Goal: Information Seeking & Learning: Learn about a topic

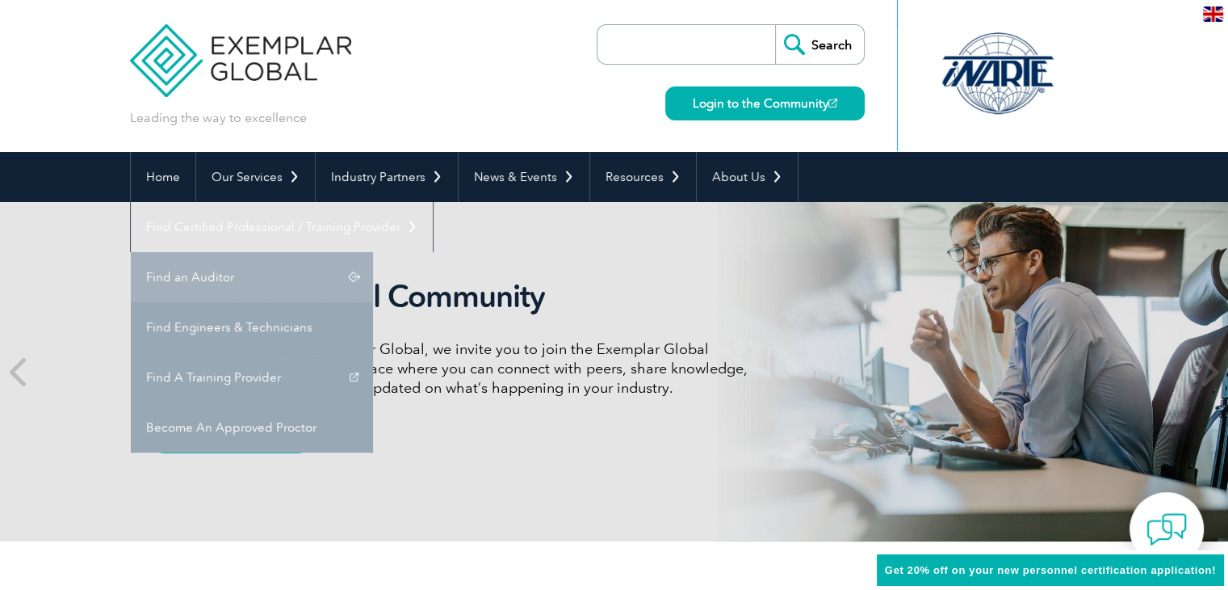
click at [373, 252] on link "Find an Auditor" at bounding box center [252, 277] width 242 height 50
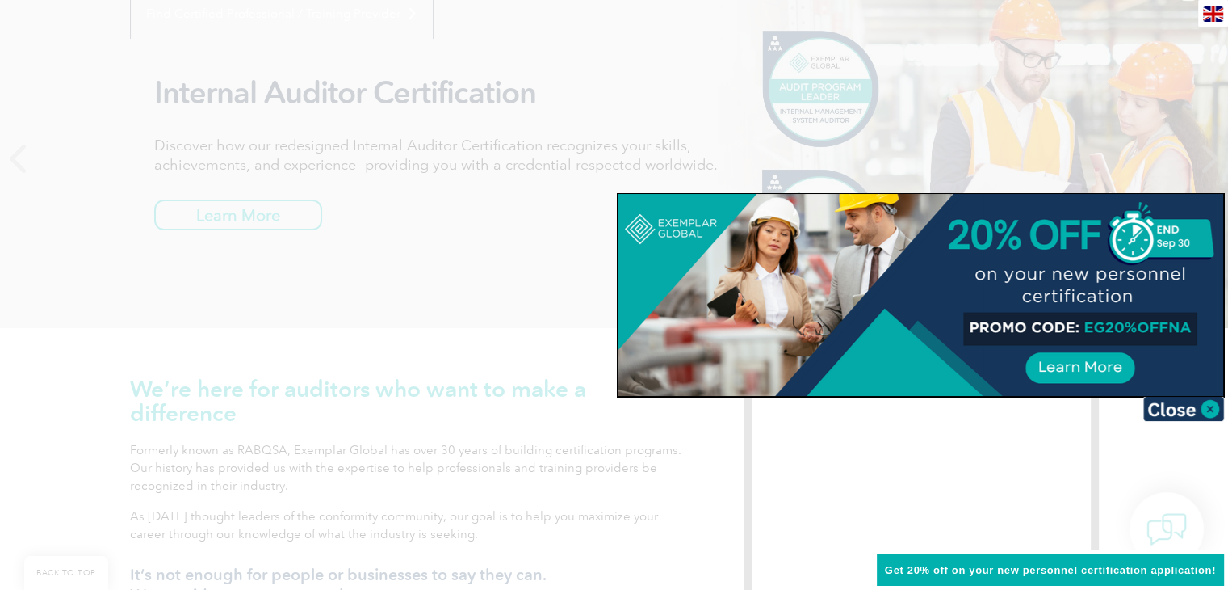
scroll to position [242, 0]
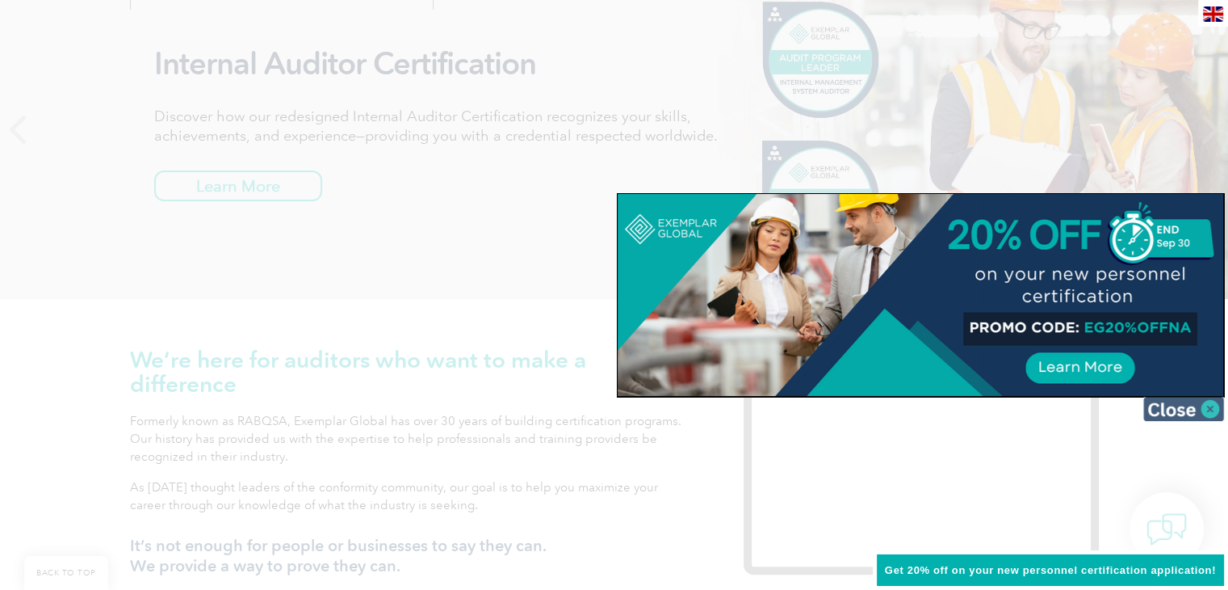
click at [1198, 401] on img at bounding box center [1184, 409] width 81 height 24
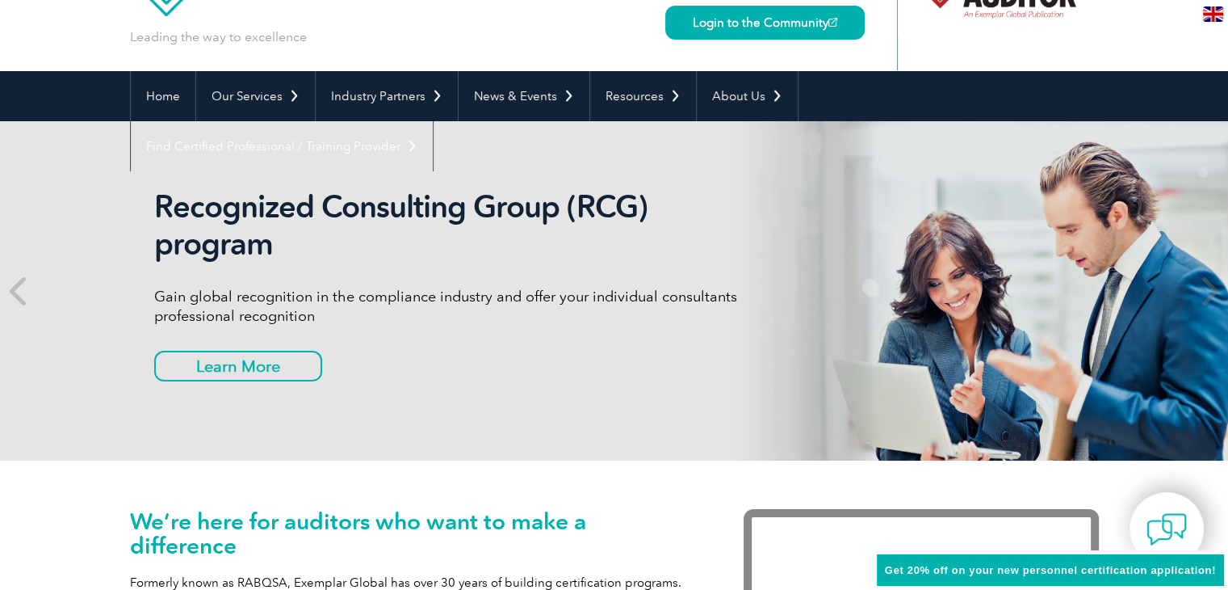
scroll to position [0, 0]
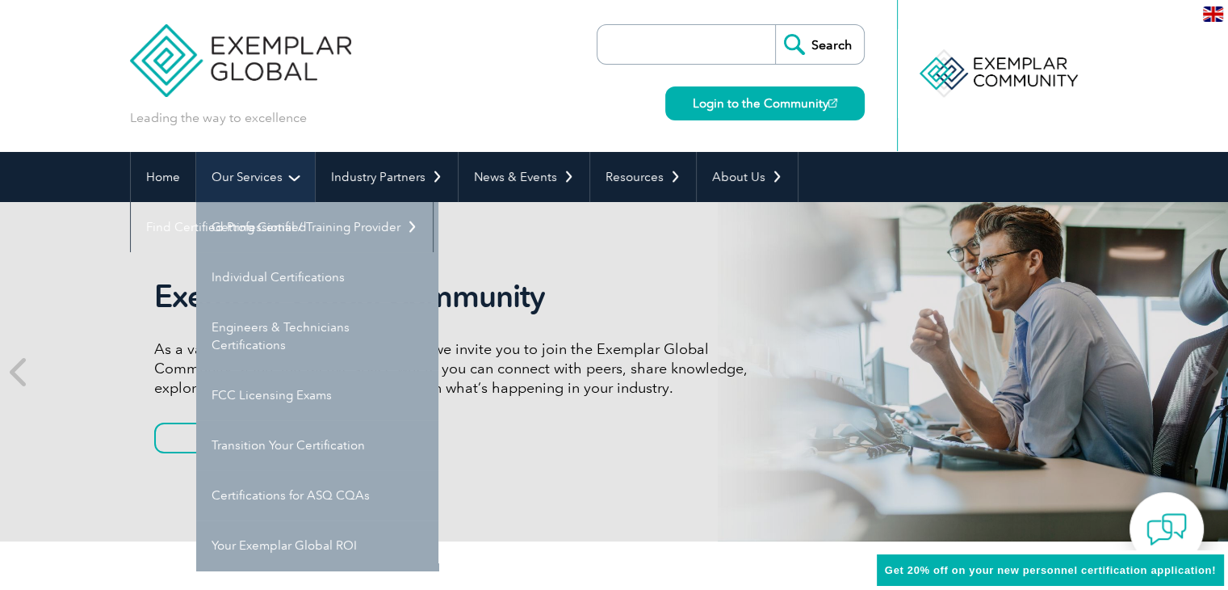
click at [259, 182] on link "Our Services" at bounding box center [255, 177] width 119 height 50
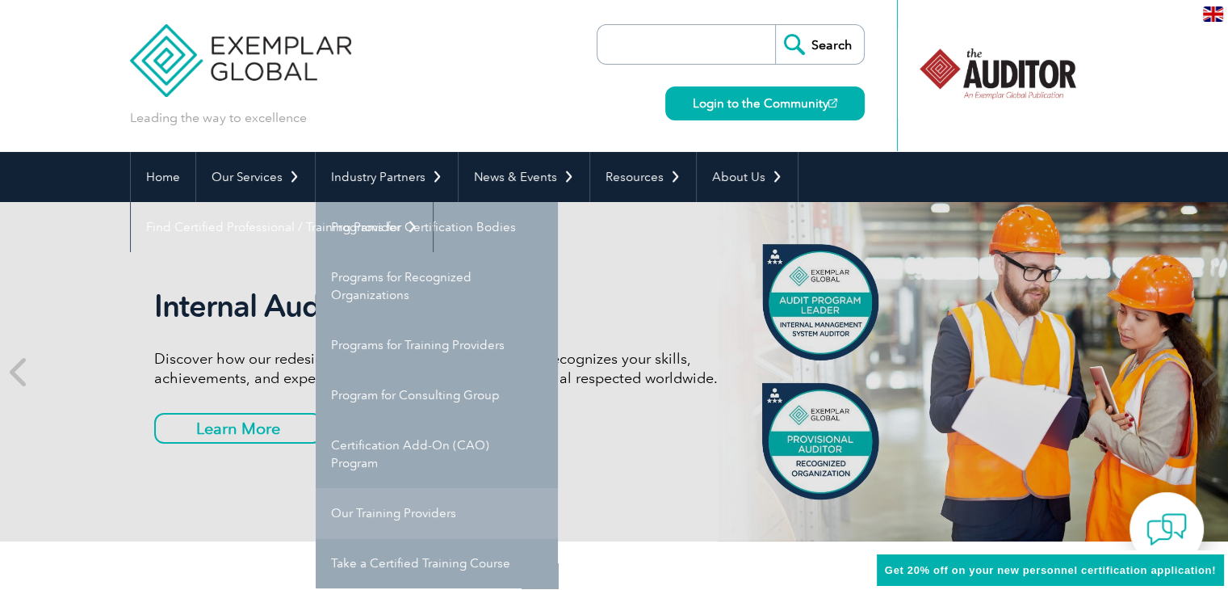
click at [413, 519] on link "Our Training Providers" at bounding box center [437, 513] width 242 height 50
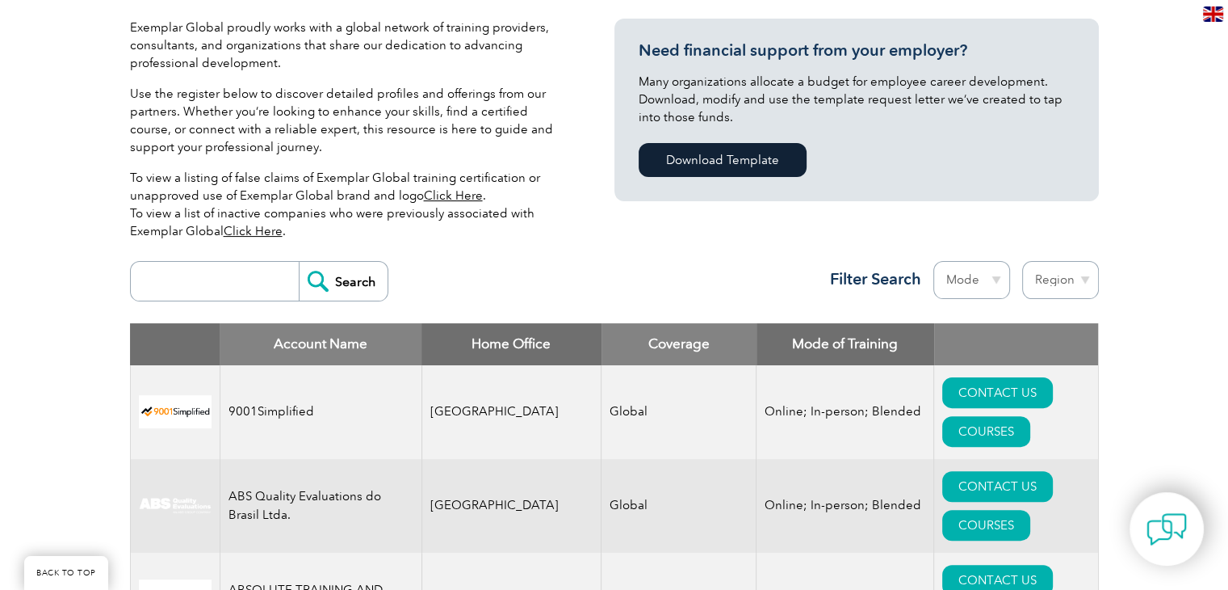
scroll to position [323, 0]
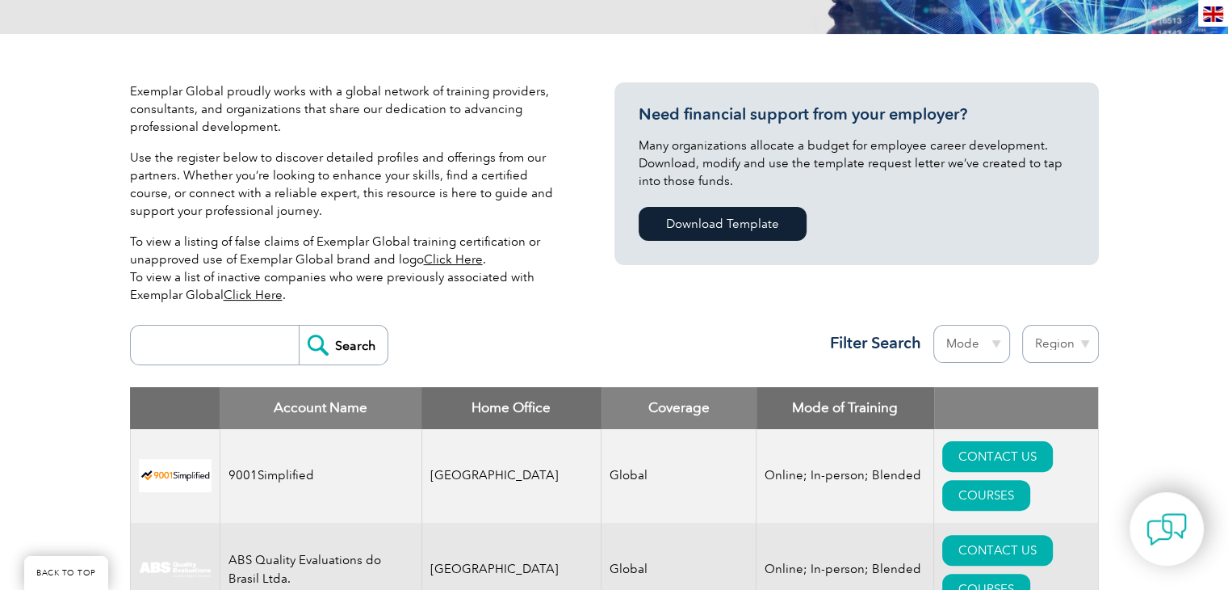
click at [187, 343] on input "search" at bounding box center [219, 344] width 160 height 39
type input "ingrain"
click at [299, 325] on input "Search" at bounding box center [343, 344] width 89 height 39
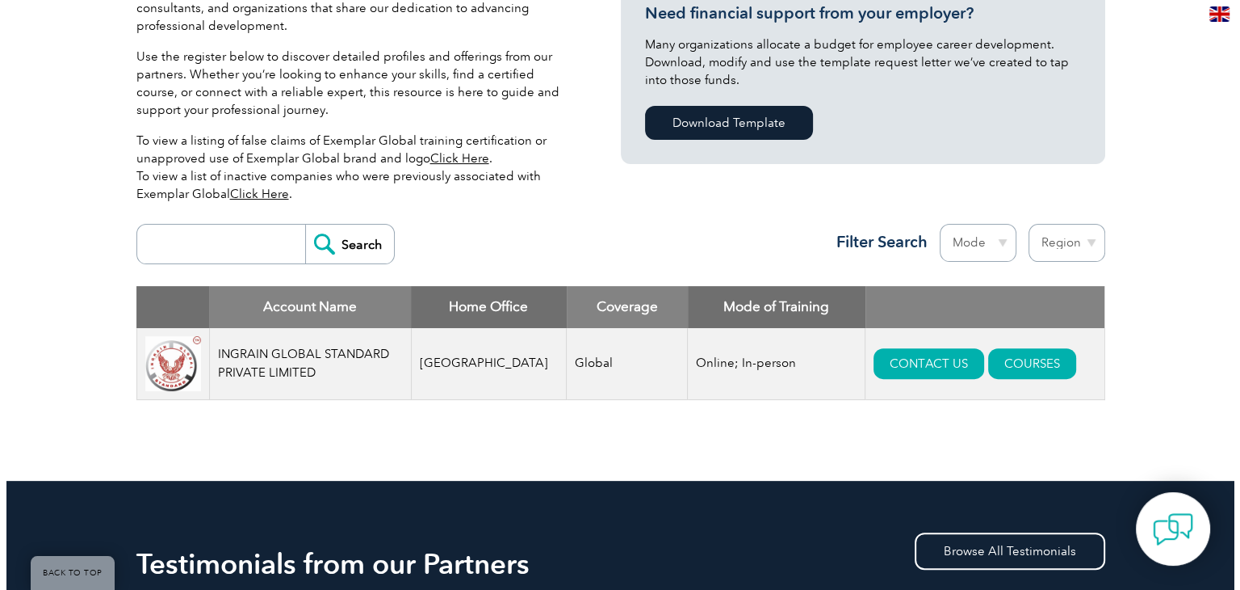
scroll to position [510, 0]
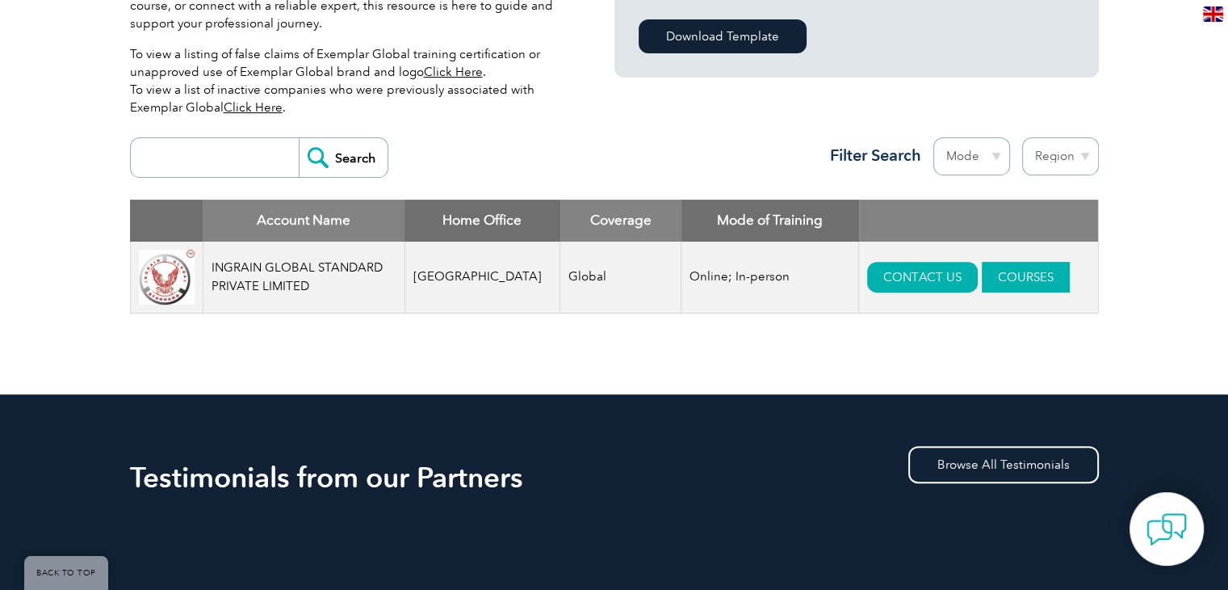
click at [1014, 275] on link "COURSES" at bounding box center [1026, 277] width 88 height 31
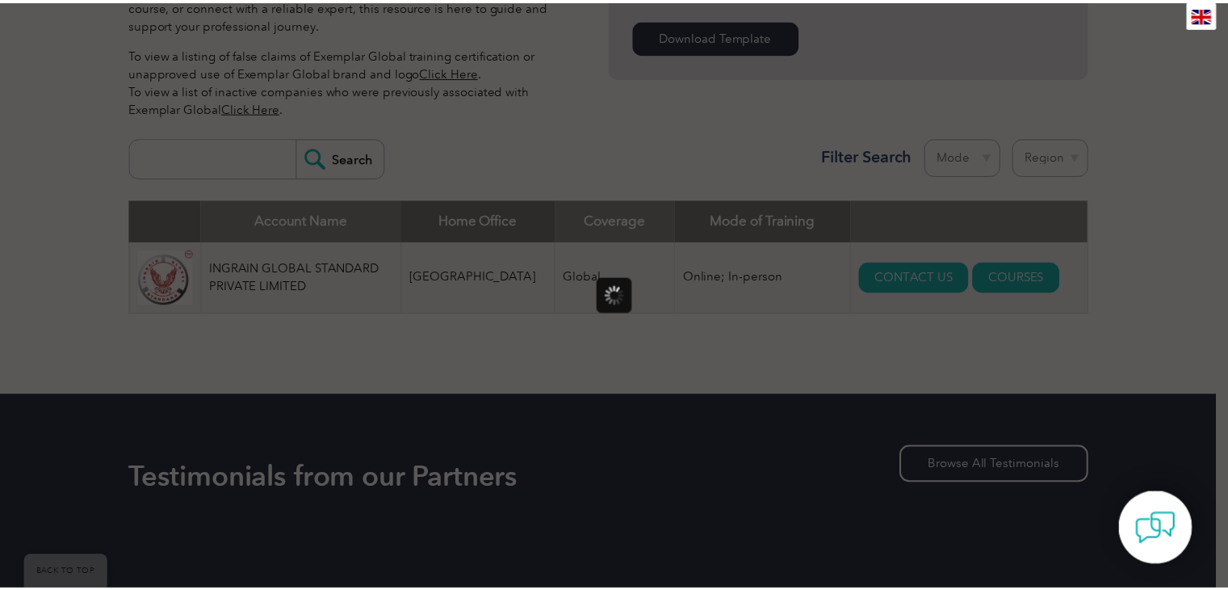
scroll to position [0, 0]
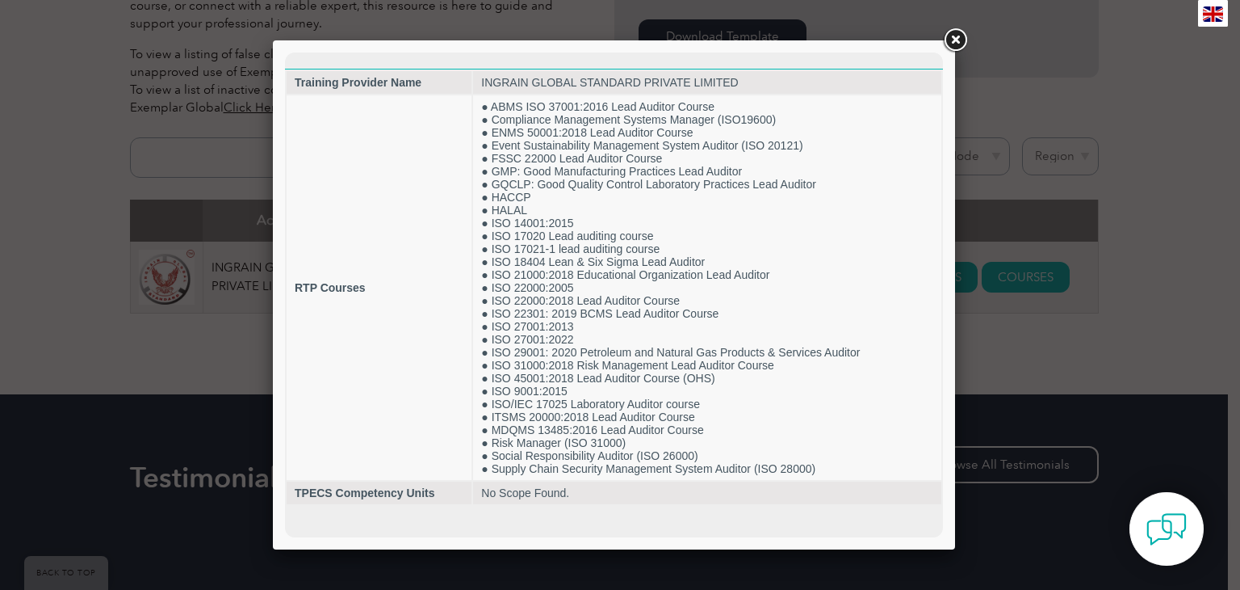
click at [966, 46] on link at bounding box center [955, 40] width 29 height 29
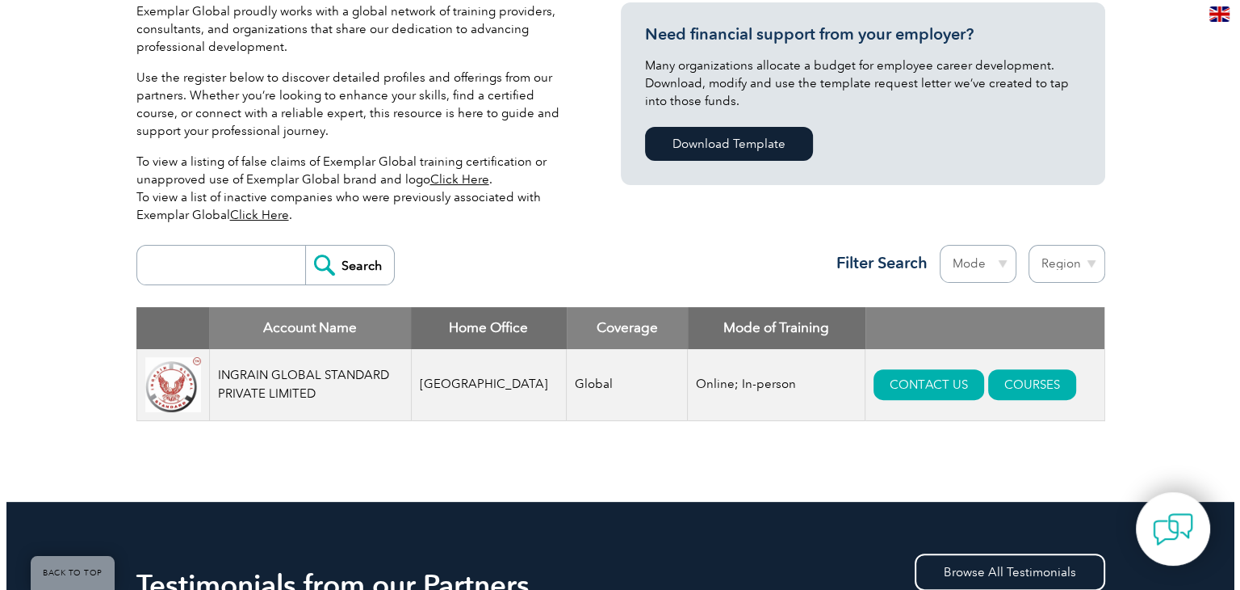
scroll to position [404, 0]
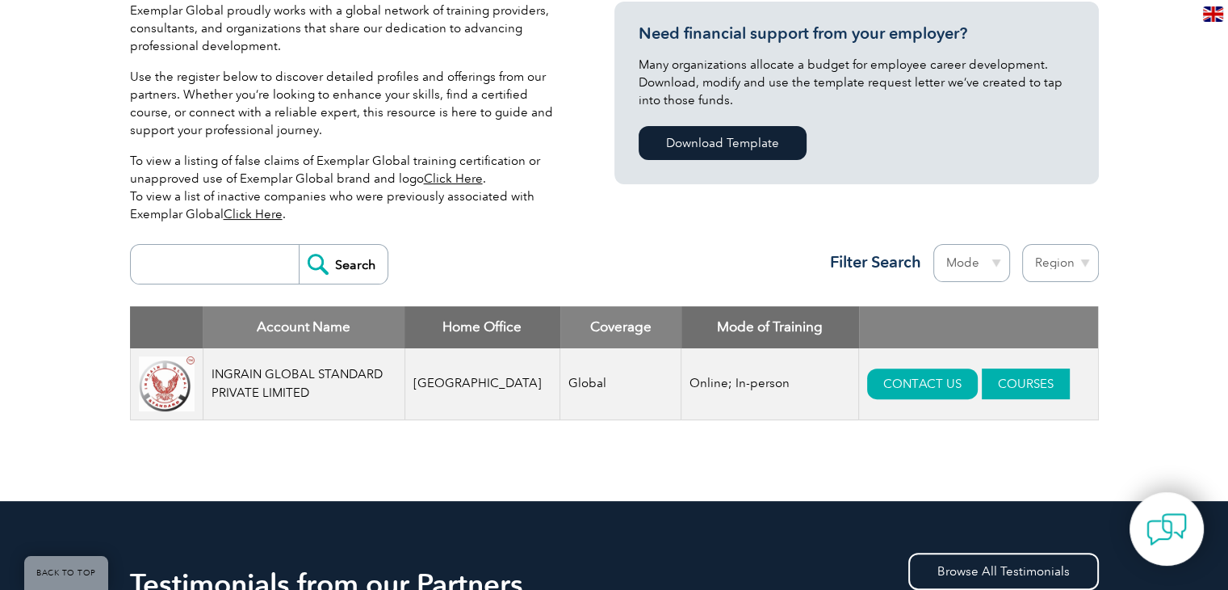
click at [982, 391] on link "COURSES" at bounding box center [1026, 383] width 88 height 31
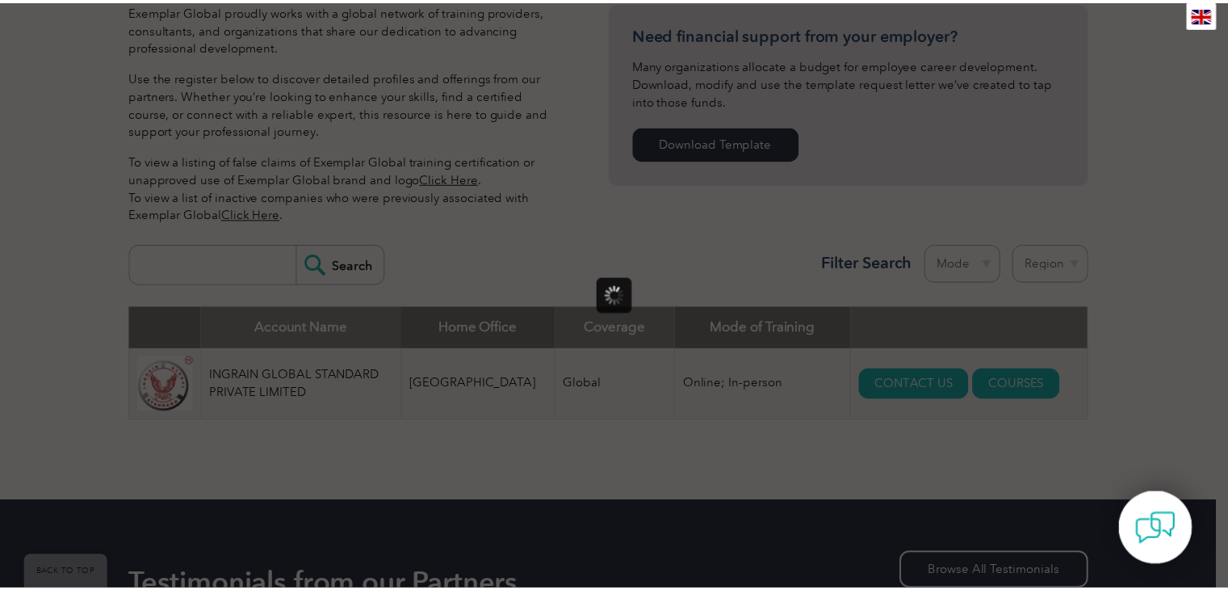
scroll to position [0, 0]
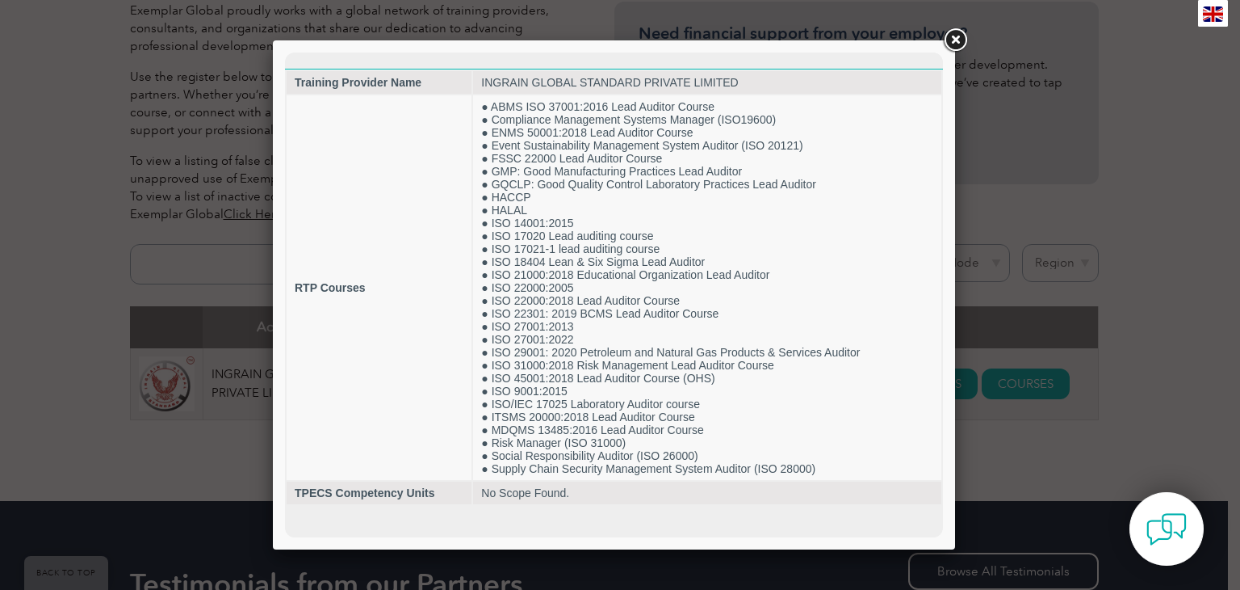
click at [951, 40] on link at bounding box center [955, 40] width 29 height 29
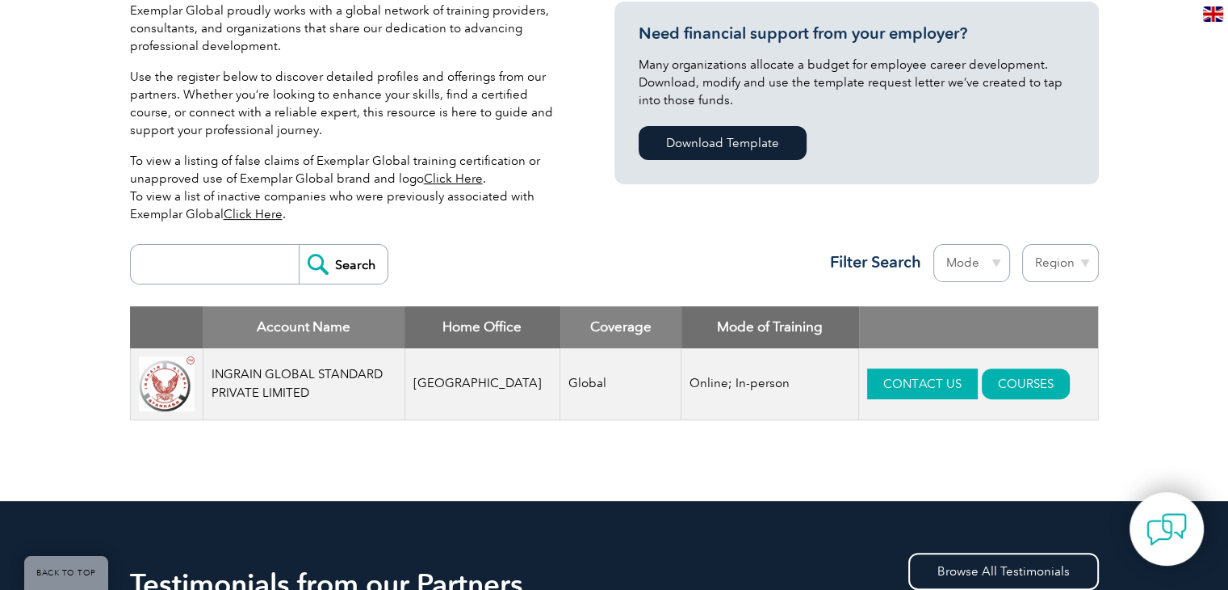
click at [902, 379] on link "CONTACT US" at bounding box center [922, 383] width 111 height 31
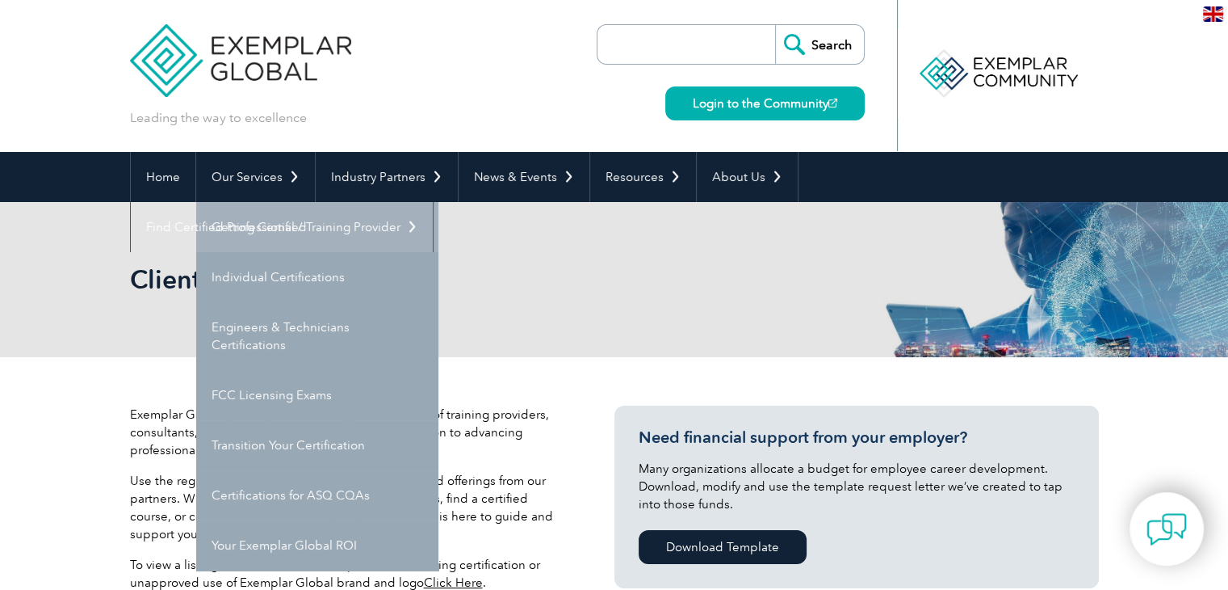
click at [267, 228] on link "Getting Certified" at bounding box center [317, 227] width 242 height 50
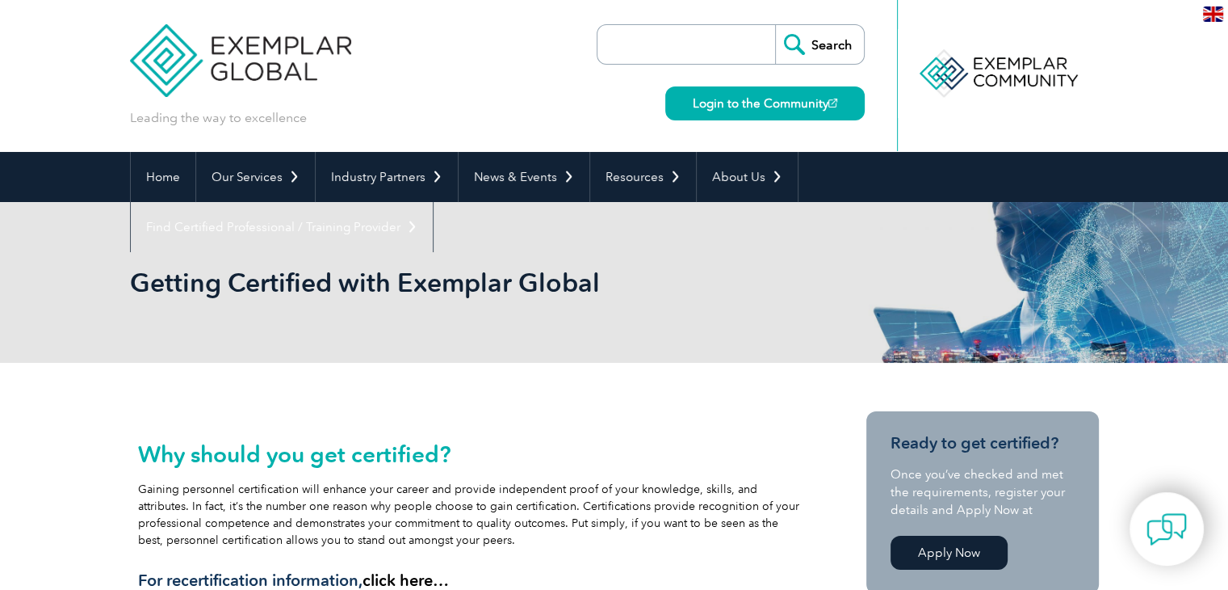
click at [703, 48] on input "search" at bounding box center [691, 44] width 170 height 39
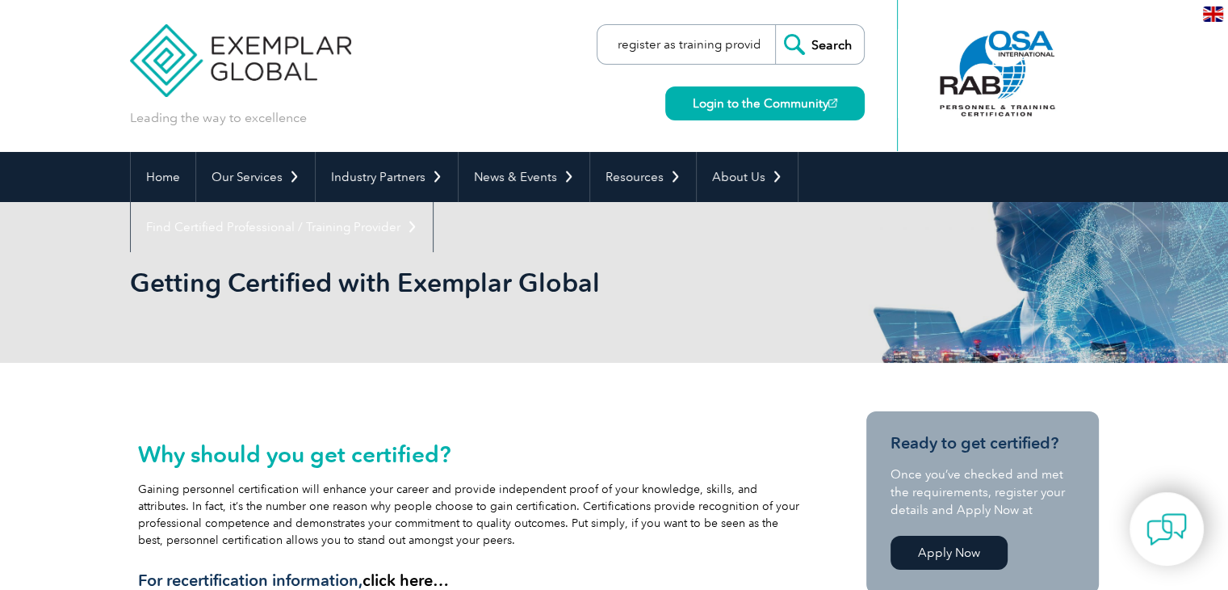
scroll to position [0, 10]
type input "register as training provider"
click at [775, 25] on input "Search" at bounding box center [819, 44] width 89 height 39
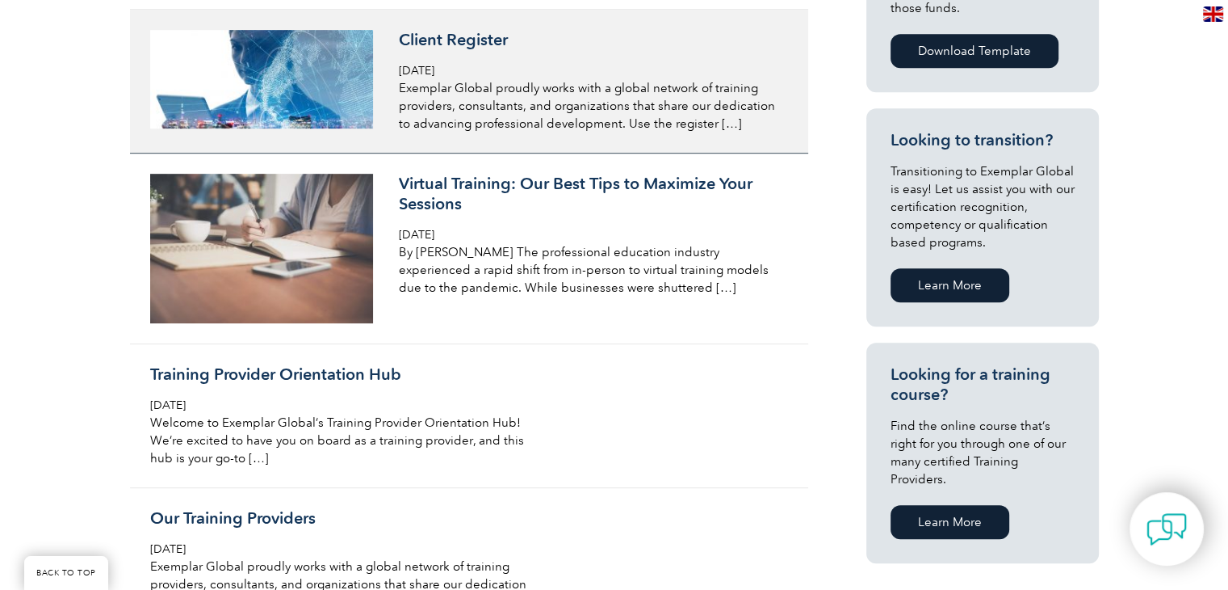
scroll to position [1050, 0]
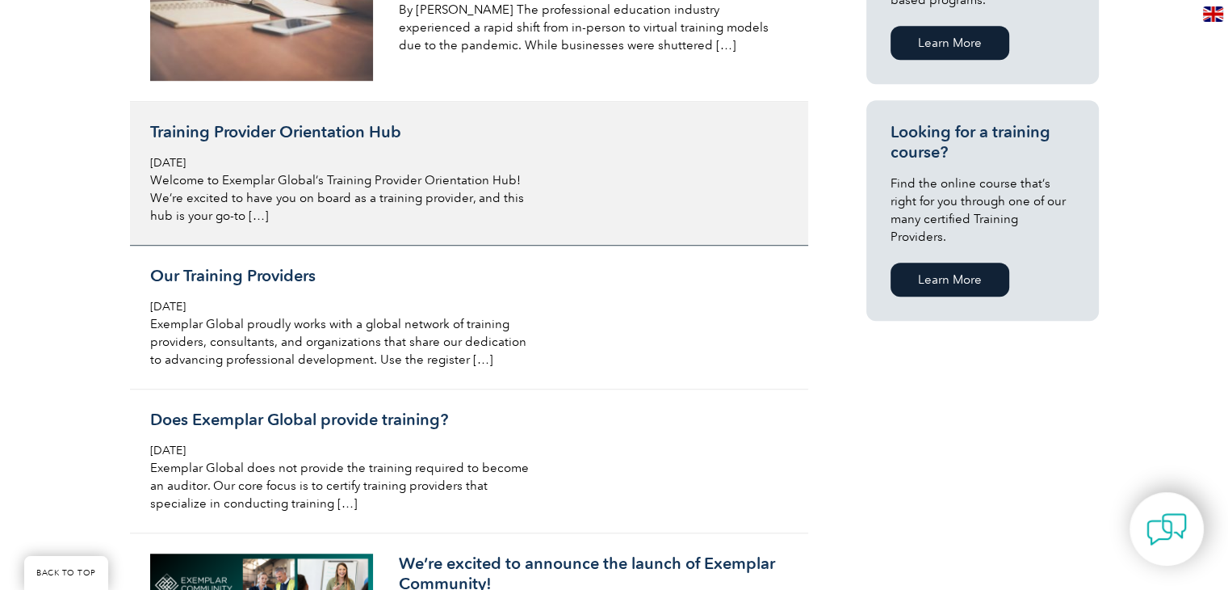
click at [236, 137] on h3 "Training Provider Orientation Hub" at bounding box center [341, 132] width 383 height 20
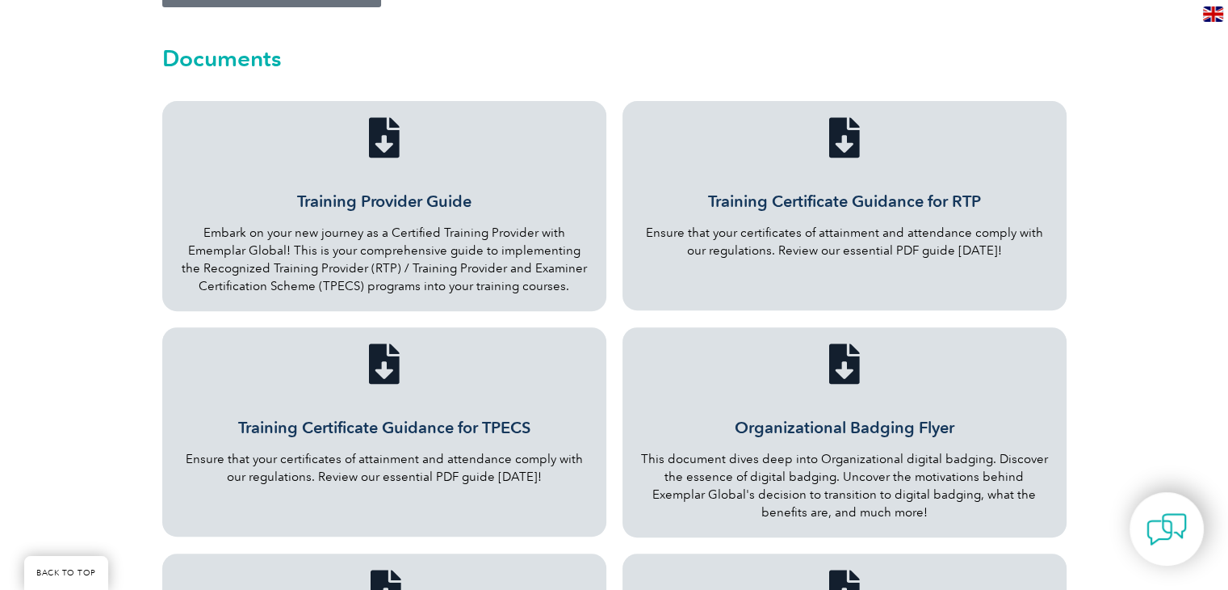
scroll to position [565, 0]
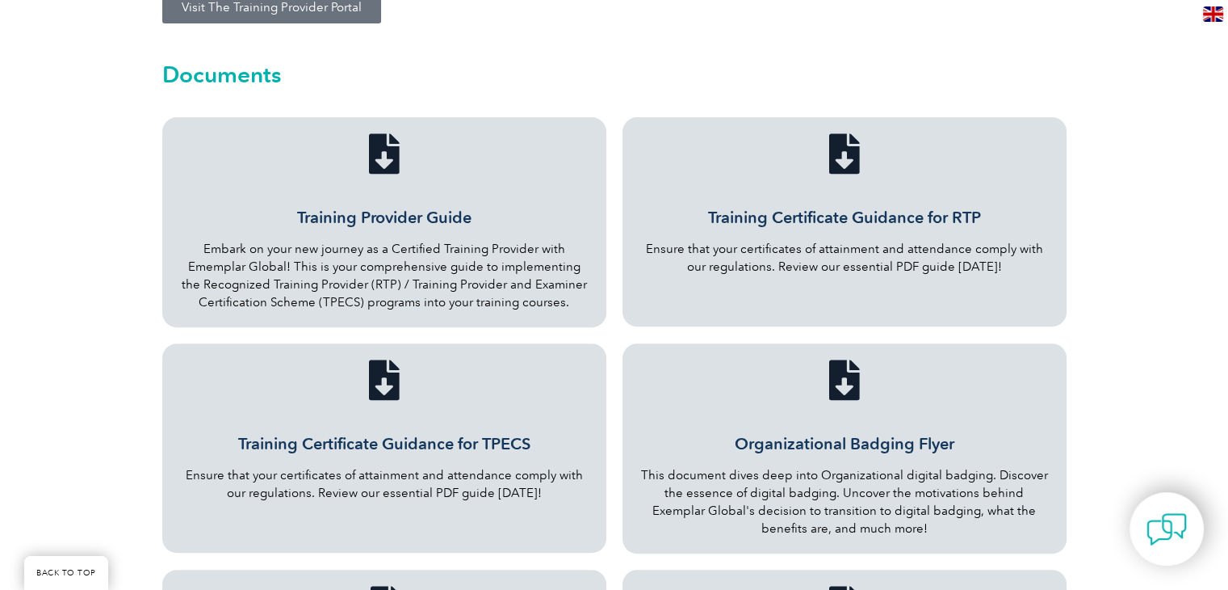
click at [379, 139] on icon "Training Provider Guide" at bounding box center [384, 153] width 40 height 40
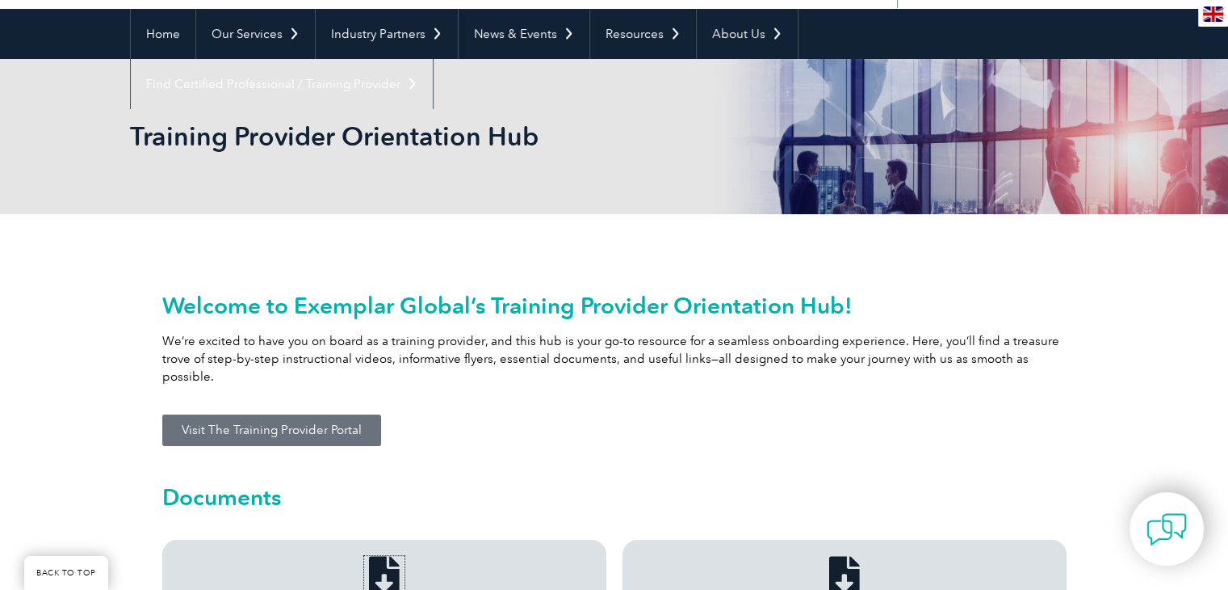
scroll to position [0, 0]
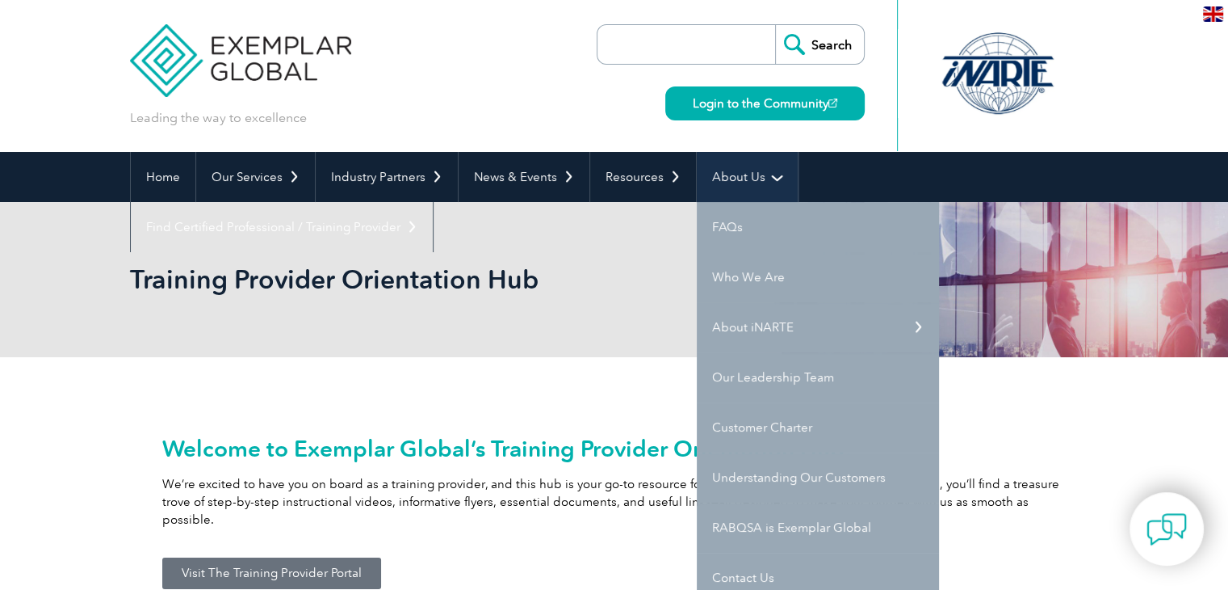
click at [754, 187] on link "About Us" at bounding box center [747, 177] width 101 height 50
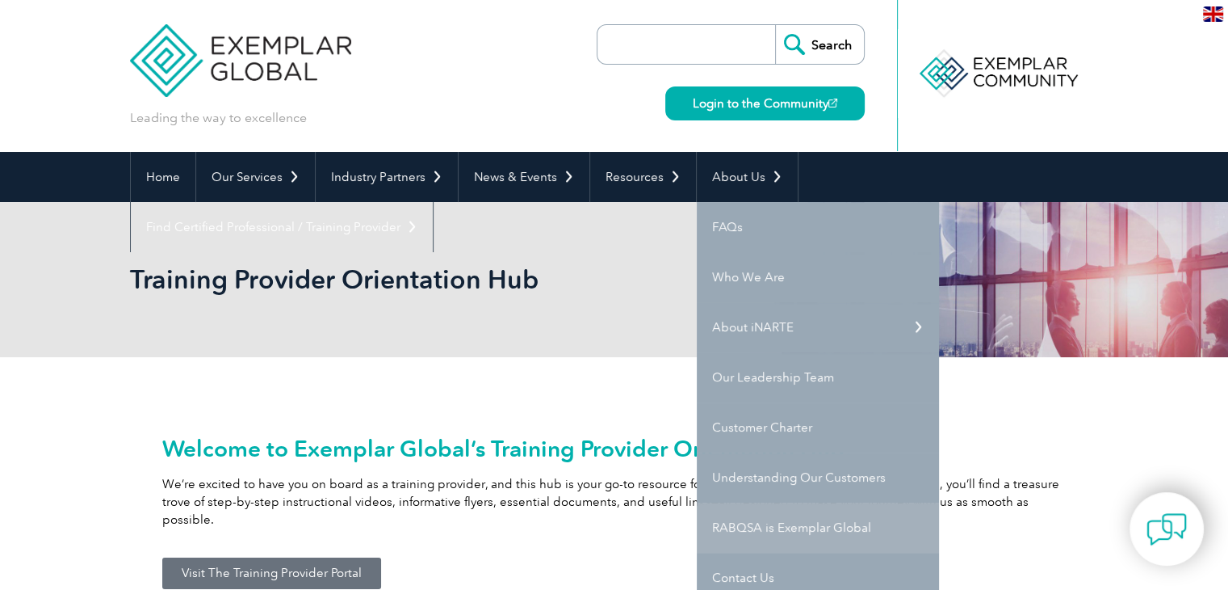
click at [816, 532] on link "RABQSA is Exemplar Global" at bounding box center [818, 527] width 242 height 50
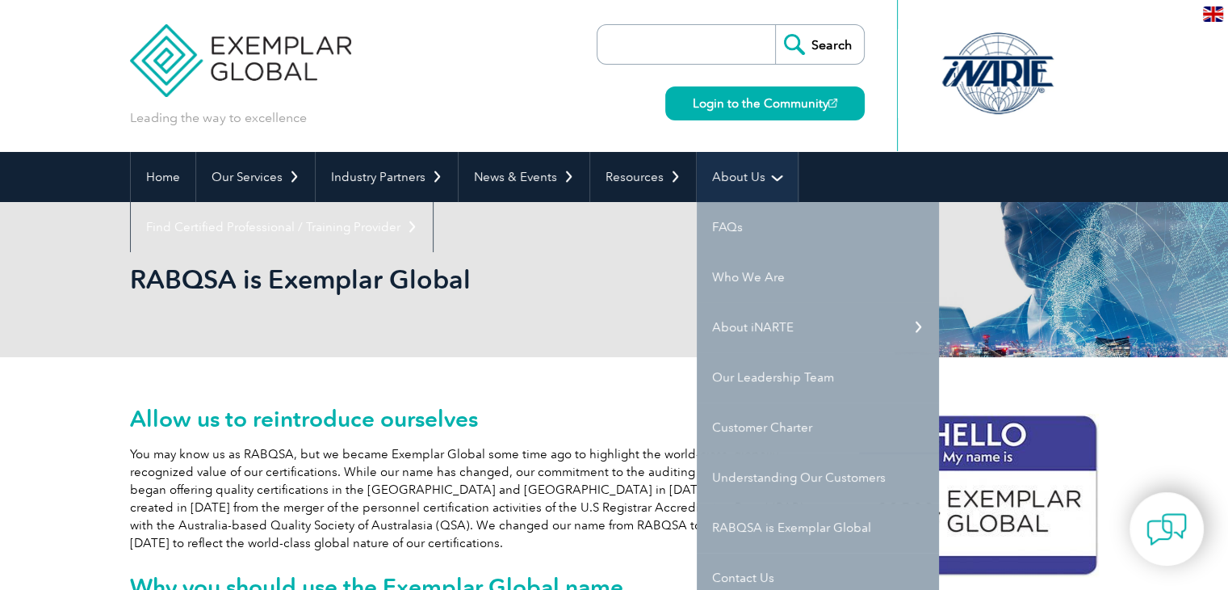
click at [749, 182] on link "About Us" at bounding box center [747, 177] width 101 height 50
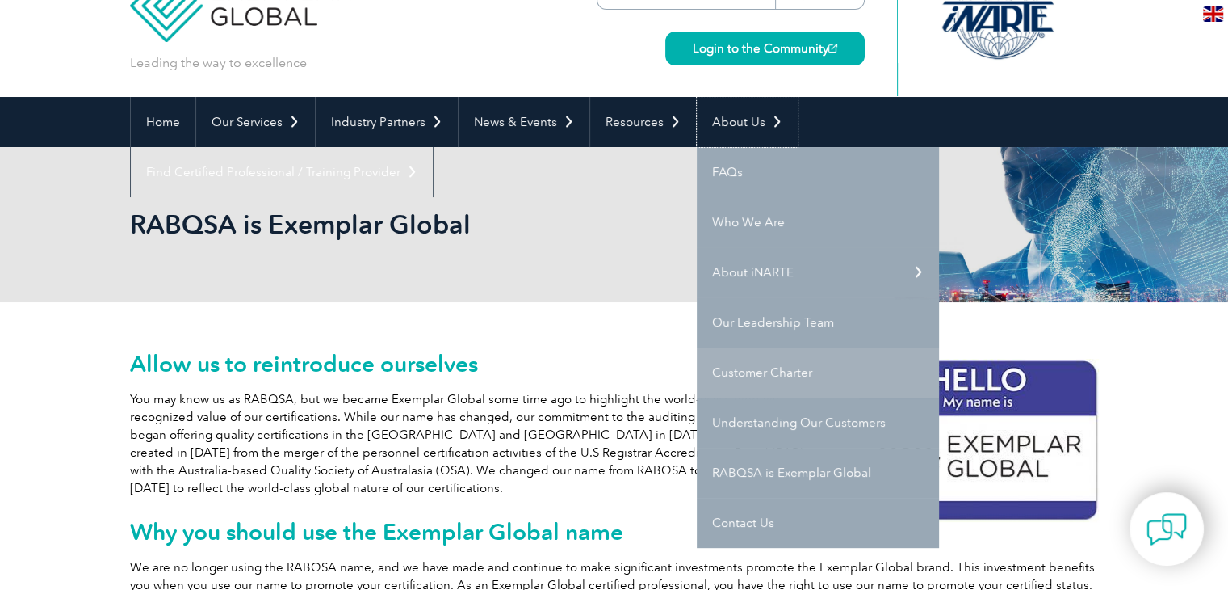
scroll to position [81, 0]
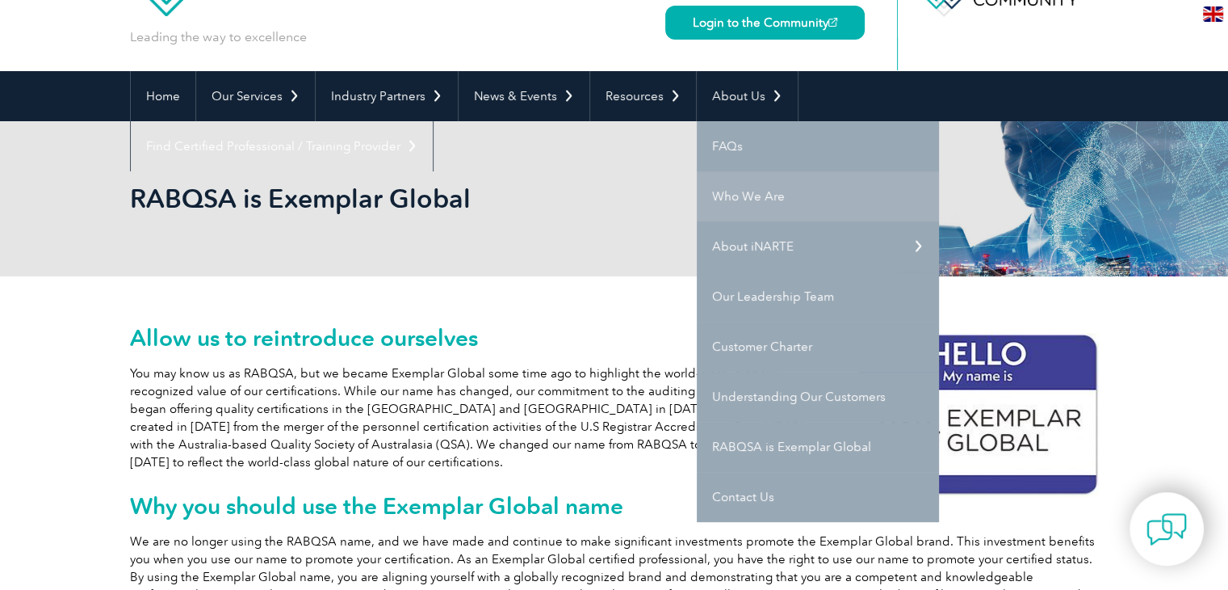
click at [755, 208] on link "Who We Are" at bounding box center [818, 196] width 242 height 50
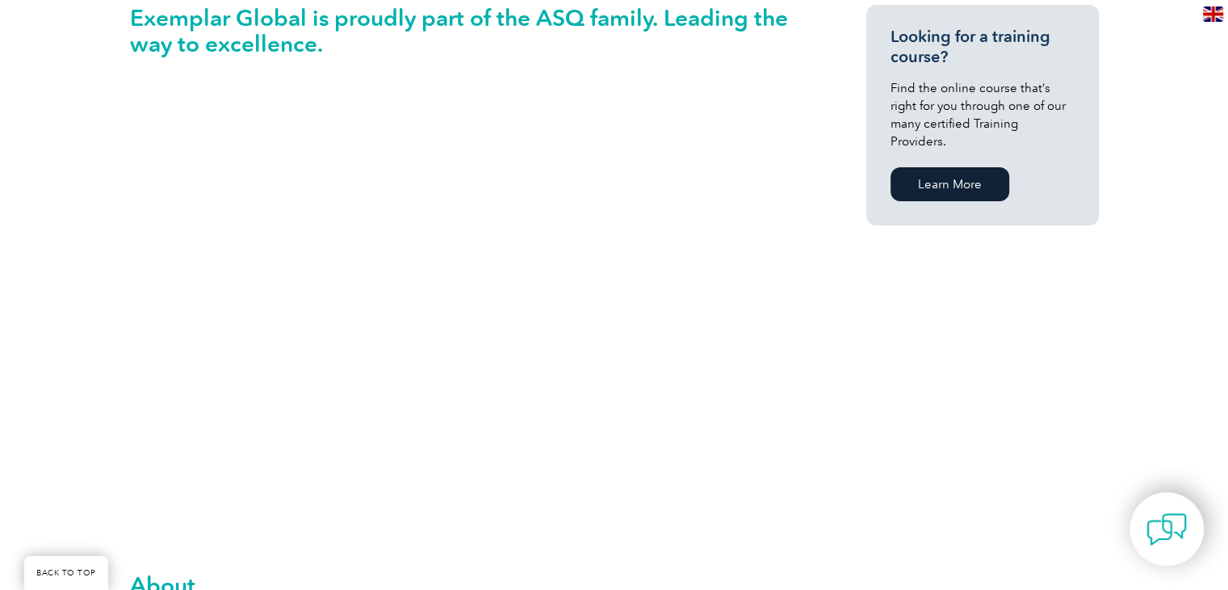
scroll to position [485, 0]
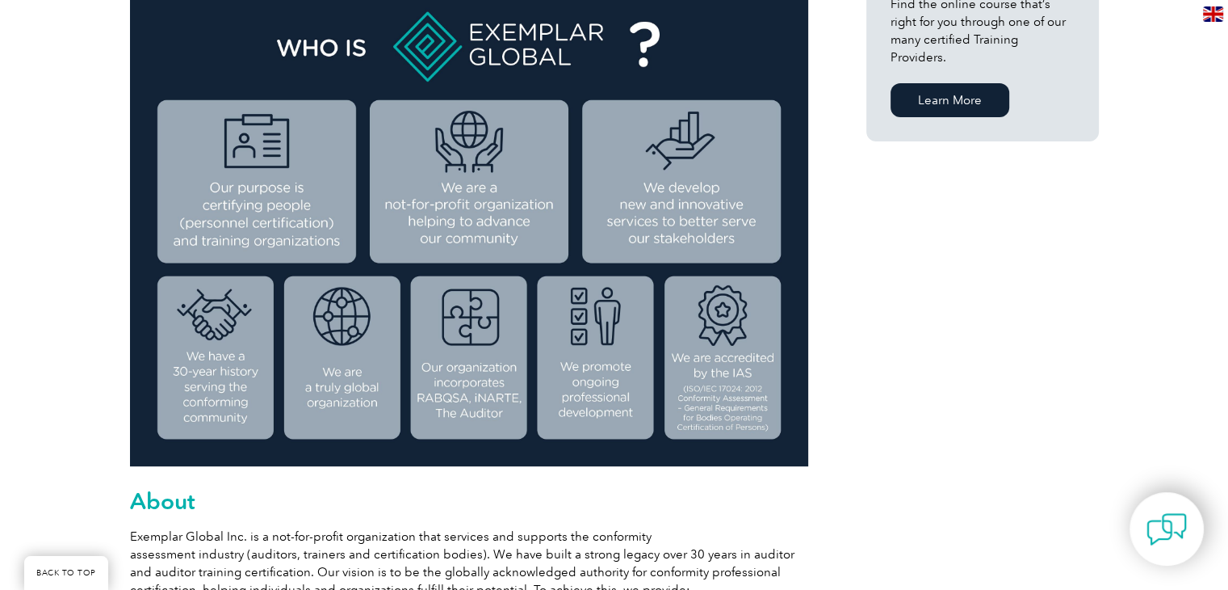
click at [723, 346] on img at bounding box center [469, 226] width 678 height 480
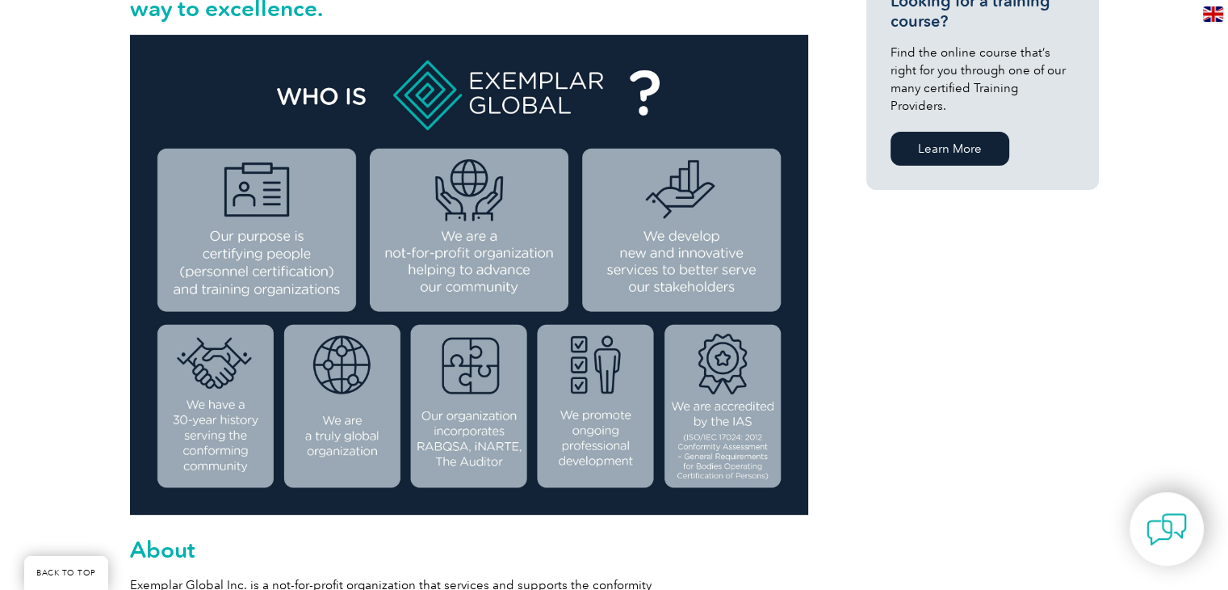
scroll to position [399, 0]
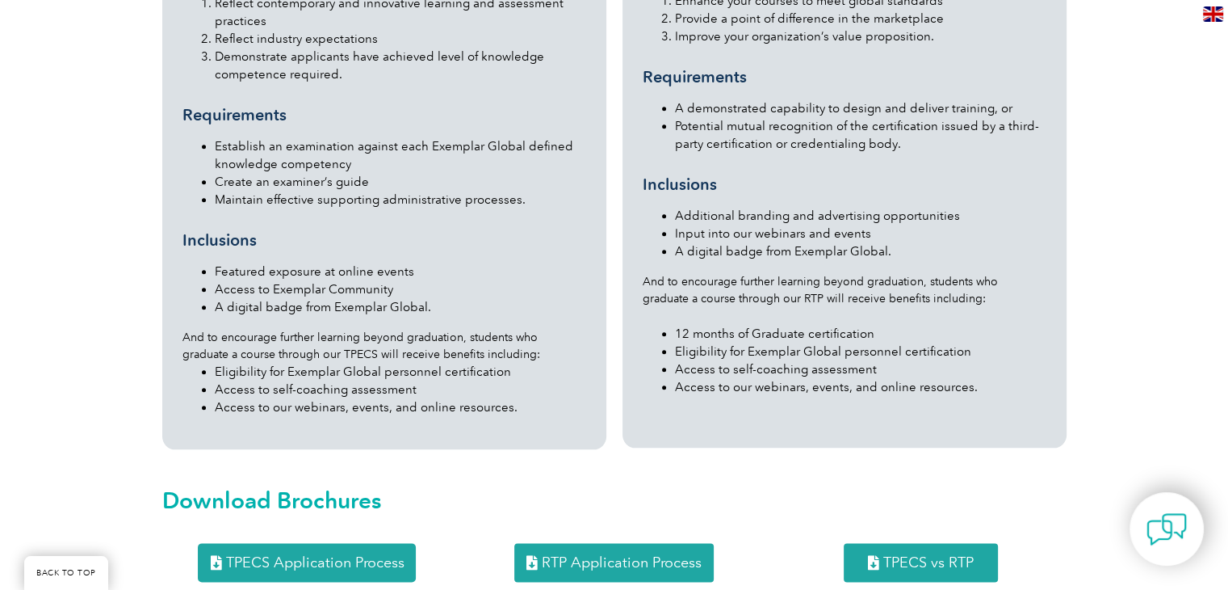
scroll to position [2002, 0]
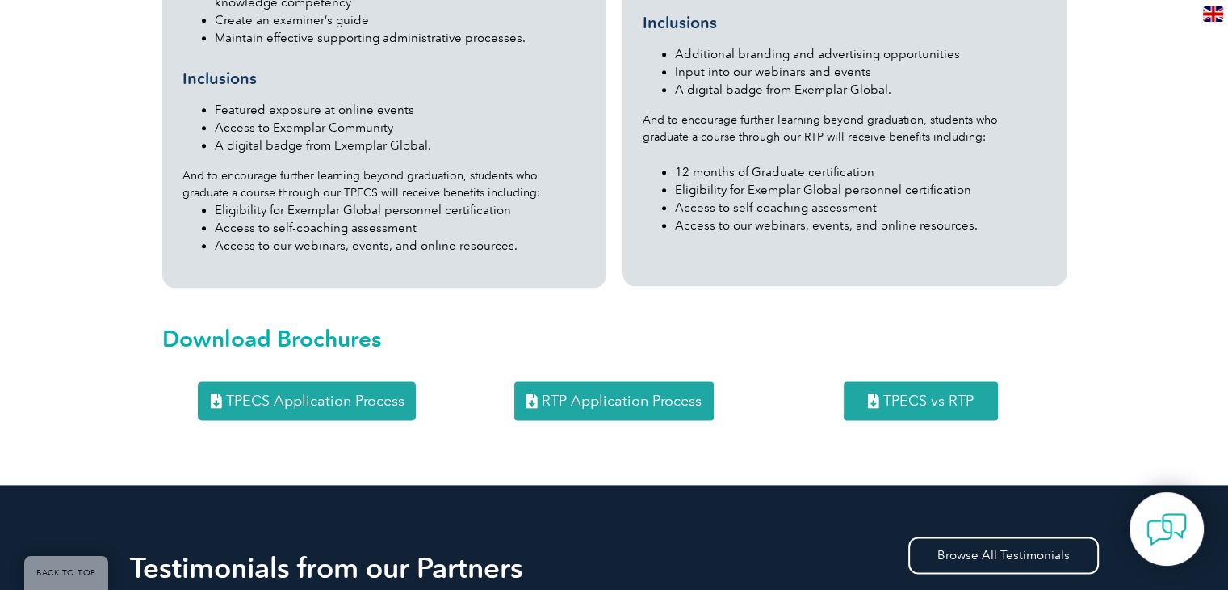
click at [879, 393] on span "TPECS vs RTP" at bounding box center [921, 400] width 106 height 15
click at [271, 393] on span "TPECS Application Process" at bounding box center [314, 400] width 178 height 15
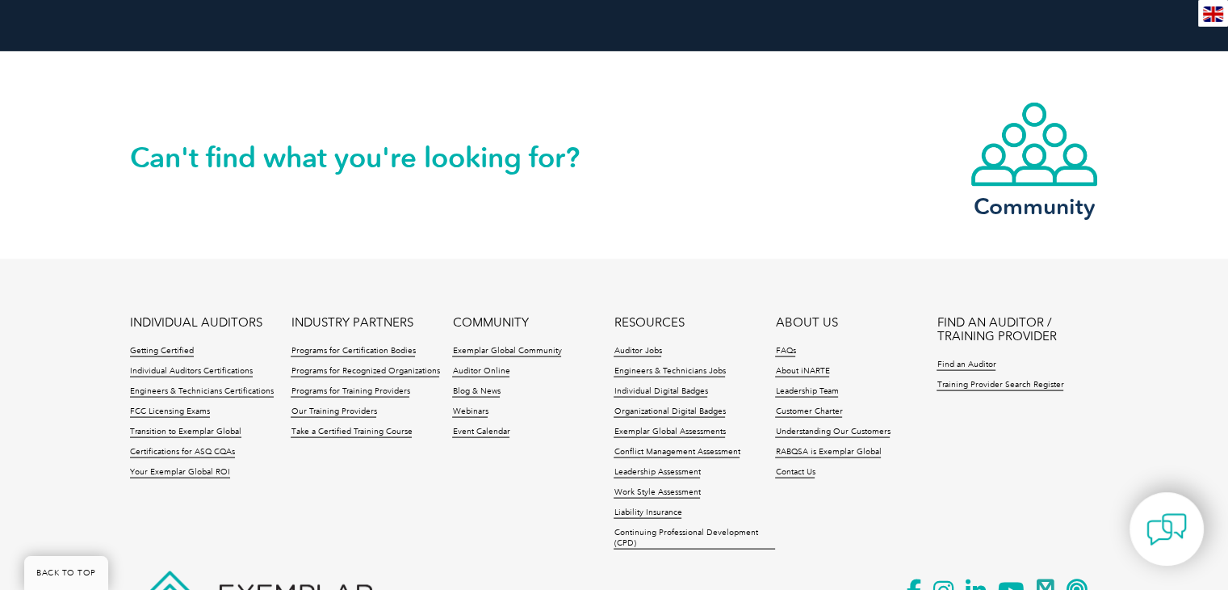
scroll to position [3309, 0]
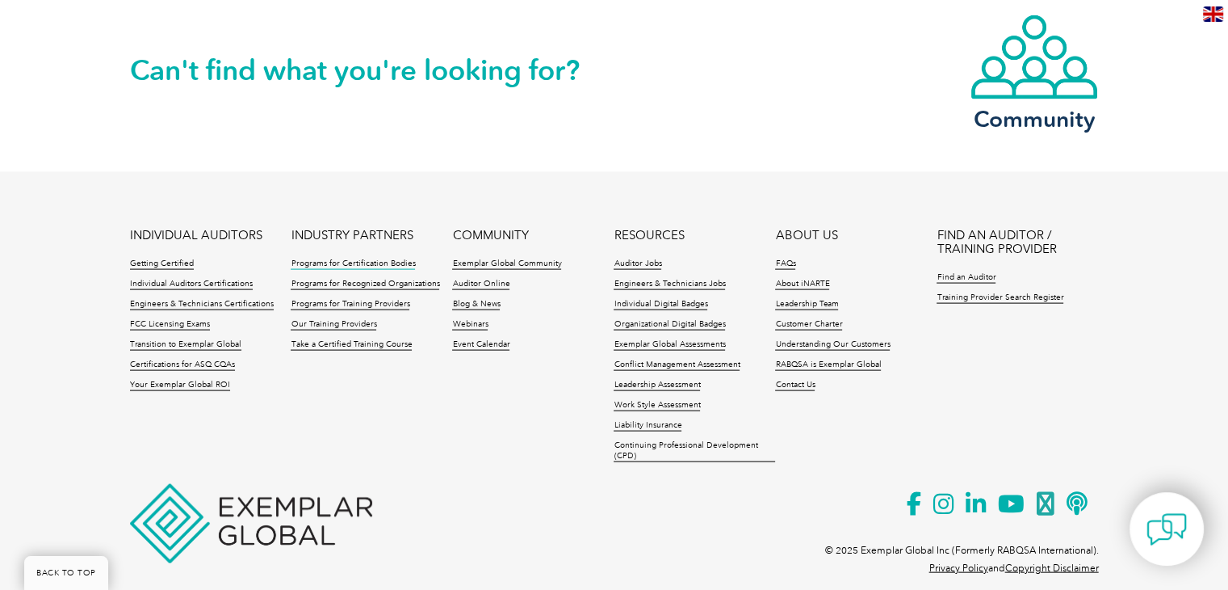
click at [347, 258] on link "Programs for Certification Bodies" at bounding box center [353, 263] width 124 height 11
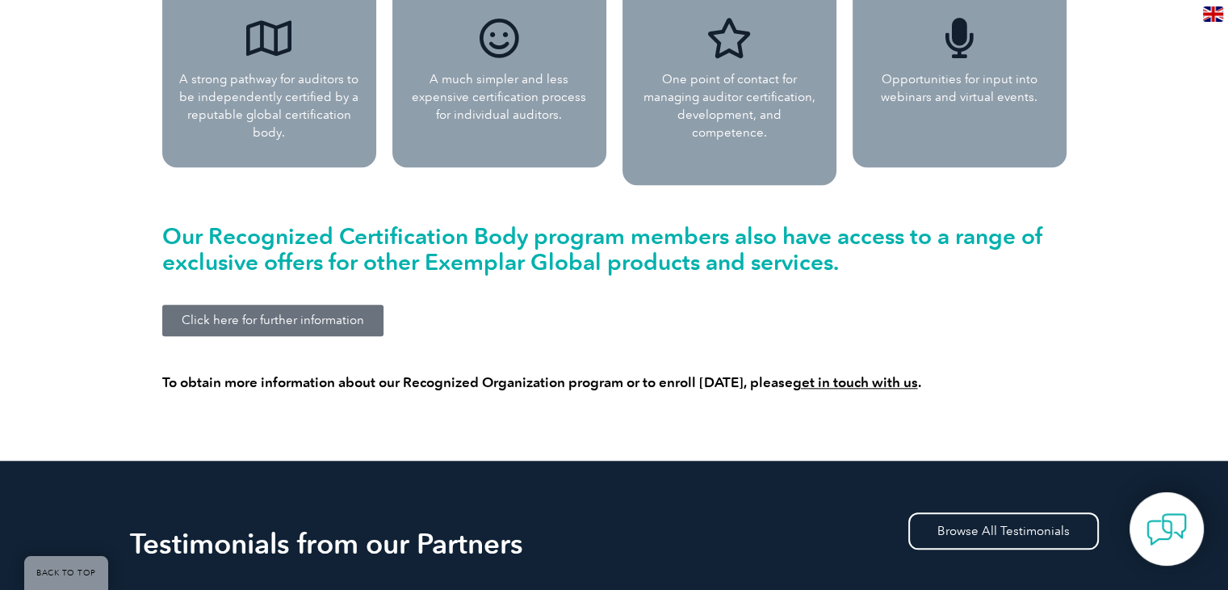
scroll to position [1696, 0]
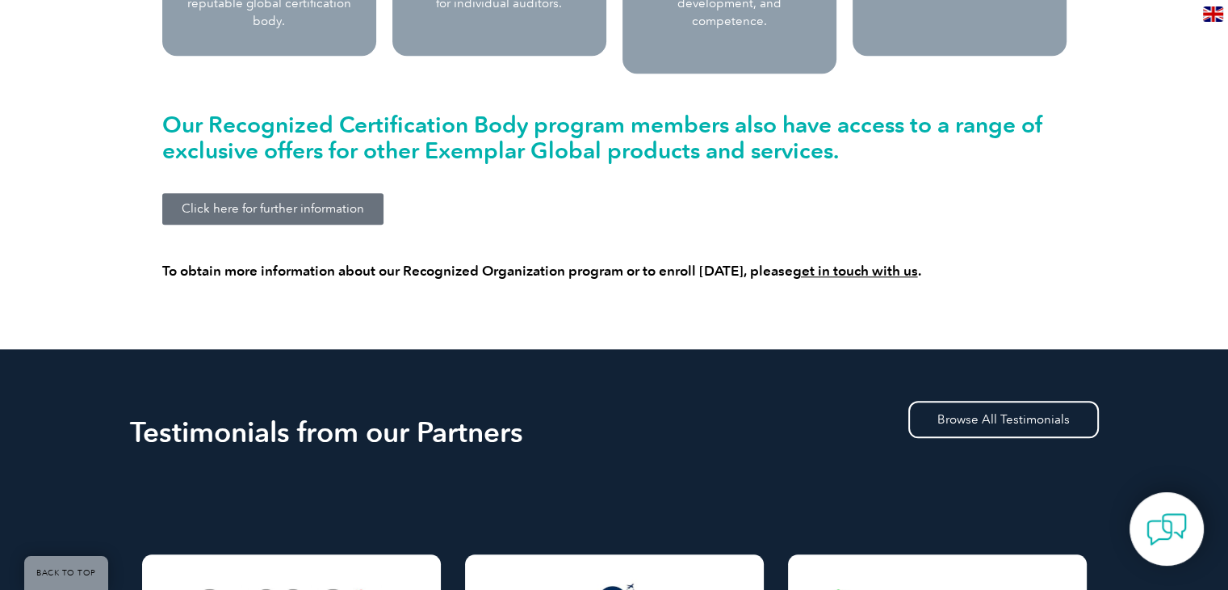
click at [289, 202] on link "Click here for further information" at bounding box center [272, 208] width 221 height 31
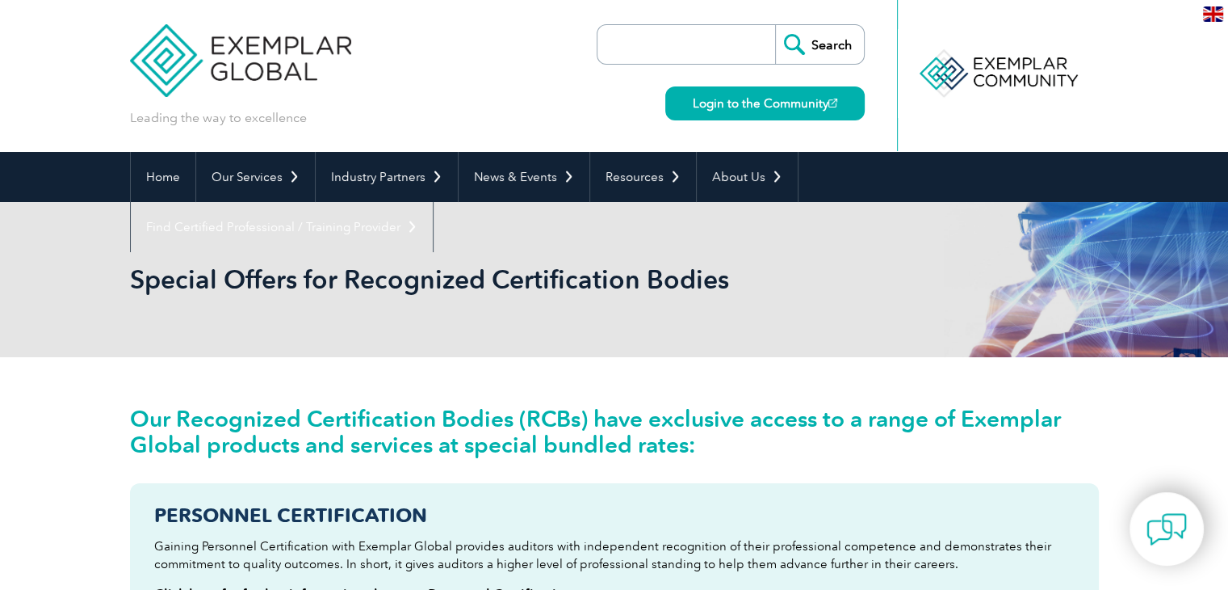
click at [641, 49] on input "search" at bounding box center [691, 44] width 170 height 39
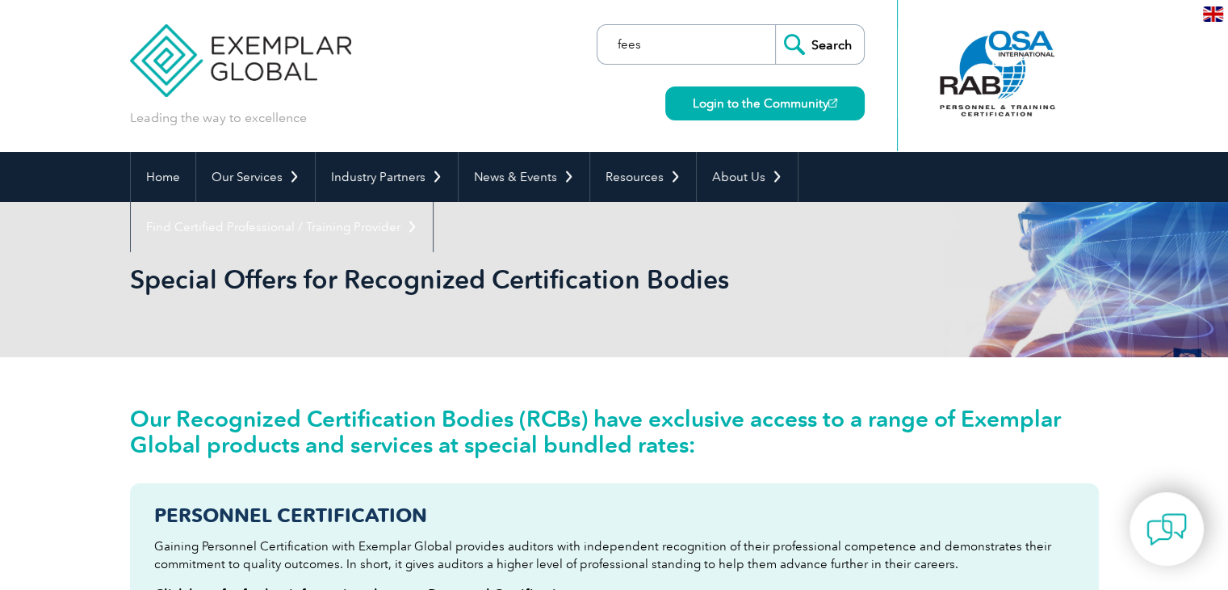
type input "fees"
click at [775, 25] on input "Search" at bounding box center [819, 44] width 89 height 39
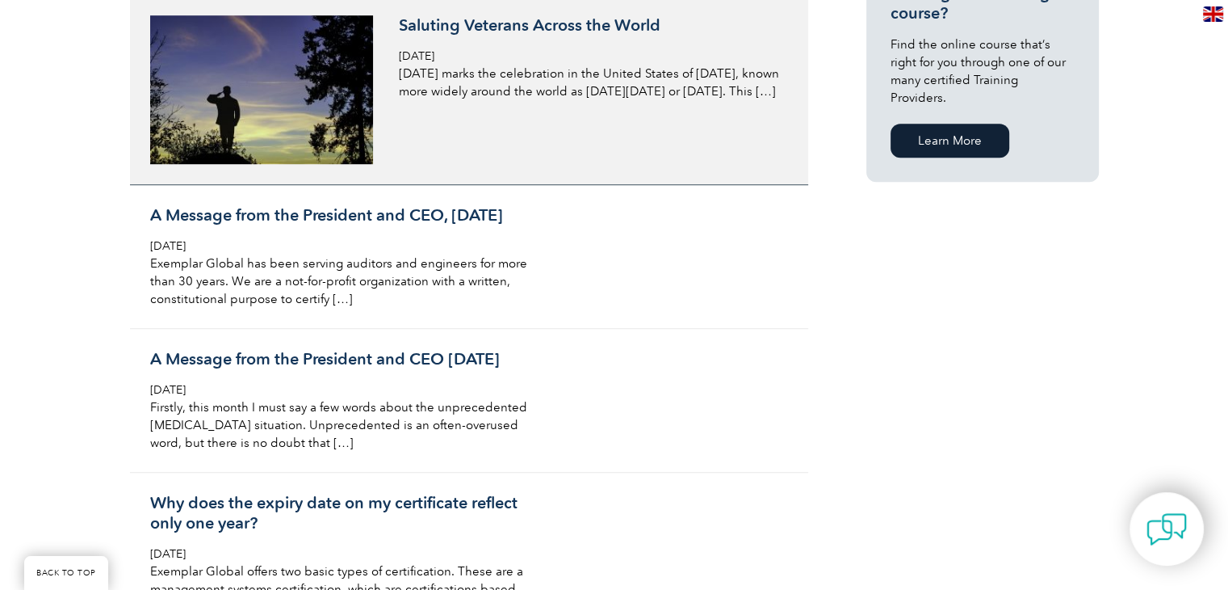
scroll to position [1131, 0]
